Goal: Navigation & Orientation: Find specific page/section

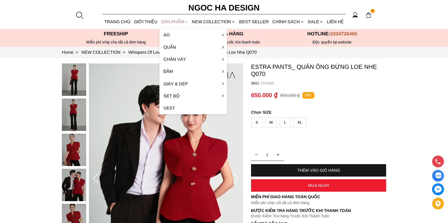
click at [169, 23] on div "SẢN PHẨM" at bounding box center [174, 22] width 31 height 14
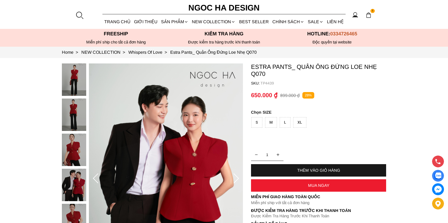
click at [203, 5] on h6 "Ngoc Ha Design" at bounding box center [223, 7] width 81 height 13
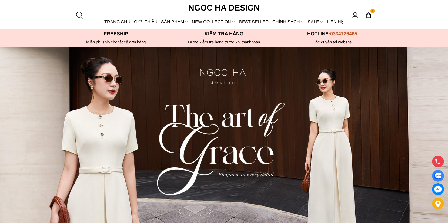
click at [417, 13] on section "1 Trang chủ Giới thiệu Sản phẩm Áo Áo thun Áo sơ mi Áo Peplum Áo lụa Áo len Quầ…" at bounding box center [224, 14] width 448 height 29
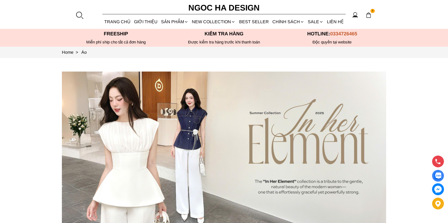
click at [217, 8] on h6 "Ngoc Ha Design" at bounding box center [223, 7] width 81 height 13
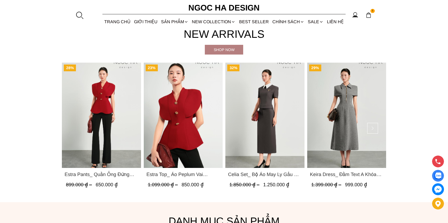
scroll to position [372, 0]
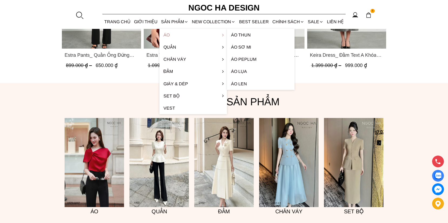
click at [167, 34] on link "Áo" at bounding box center [192, 35] width 67 height 12
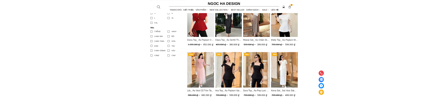
scroll to position [331, 0]
